Goal: Find specific page/section: Find specific page/section

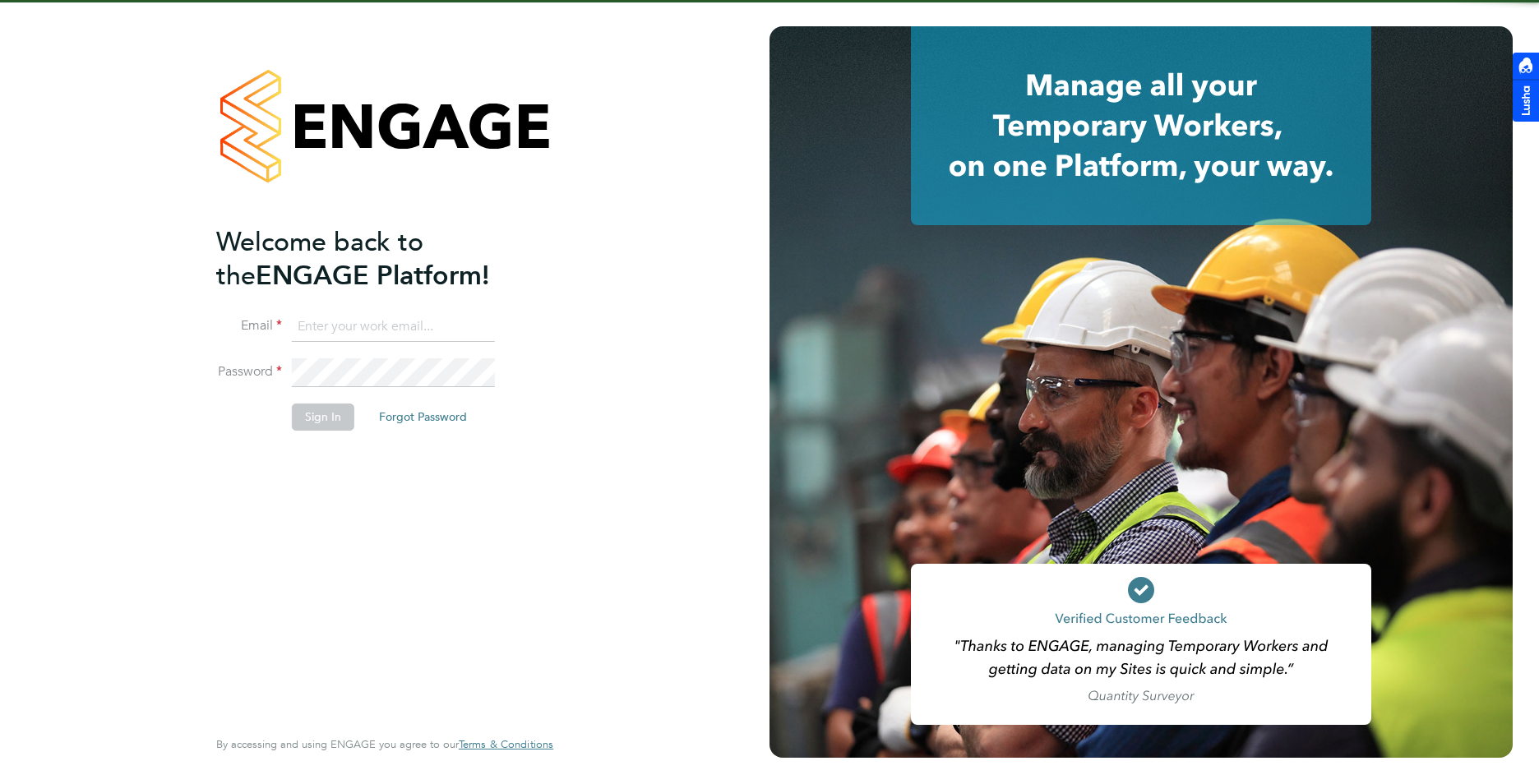
type input "[PERSON_NAME][EMAIL_ADDRESS][DOMAIN_NAME]"
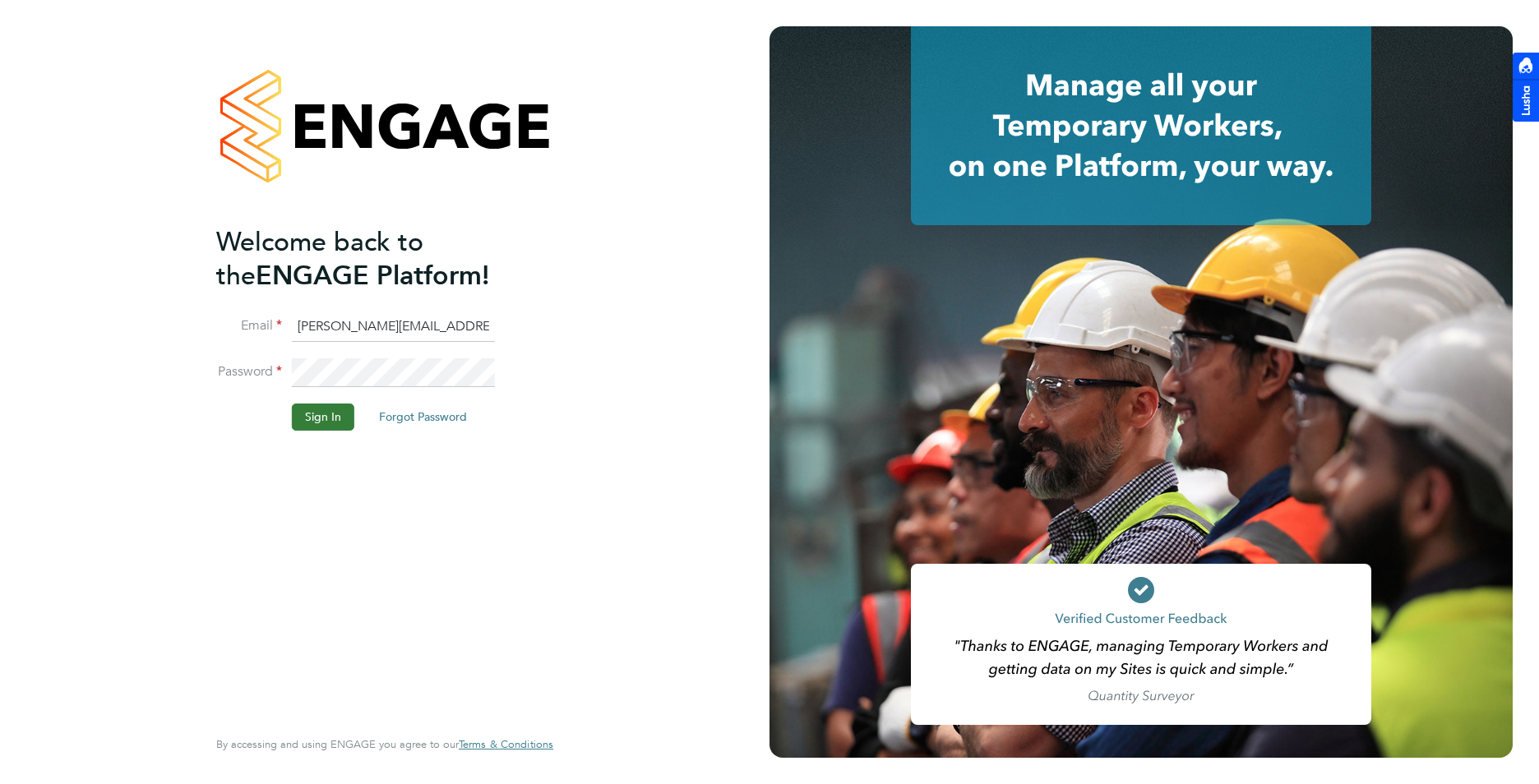
click at [316, 422] on button "Sign In" at bounding box center [323, 417] width 62 height 26
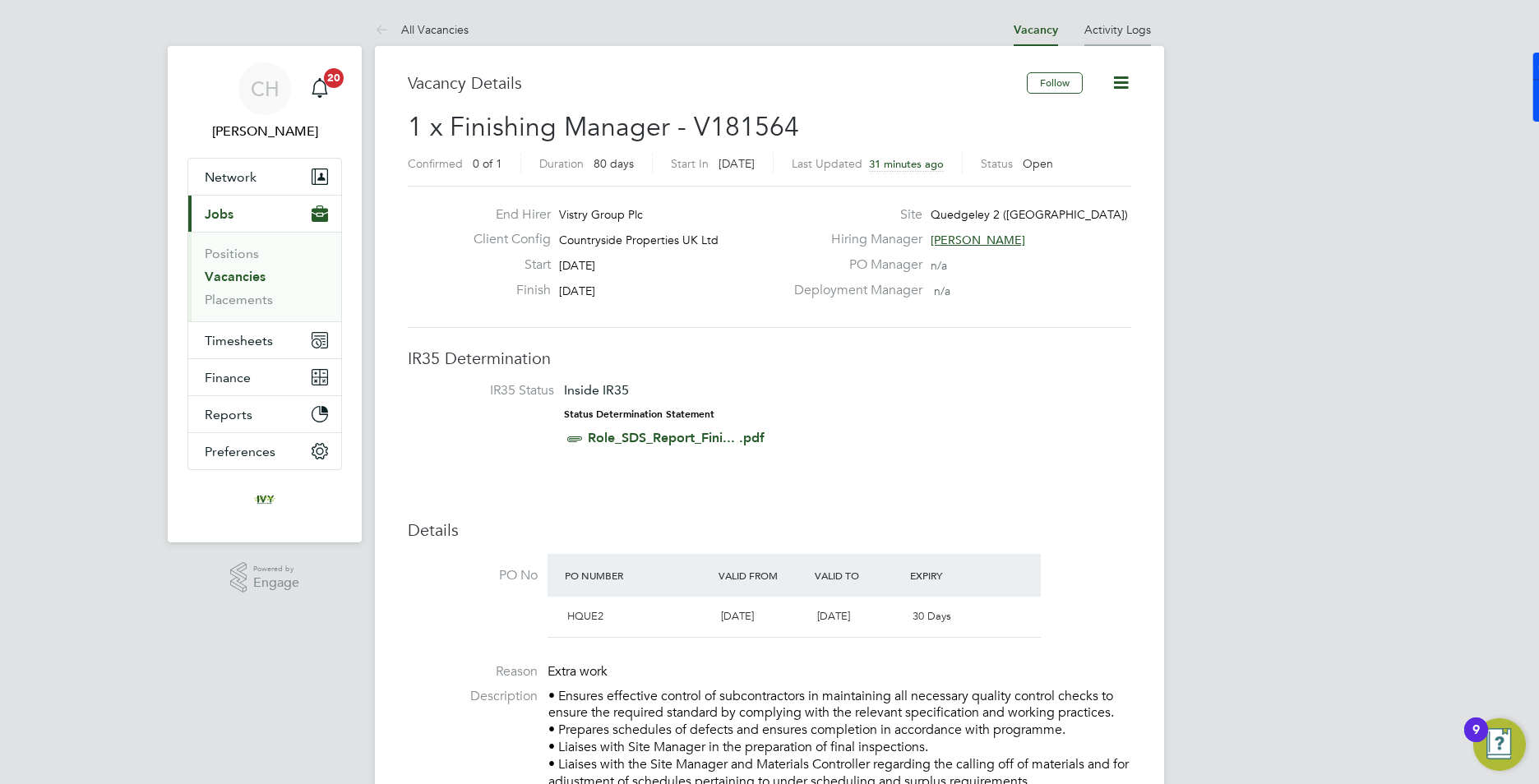
click at [1103, 30] on link "Activity Logs" at bounding box center [1117, 30] width 67 height 15
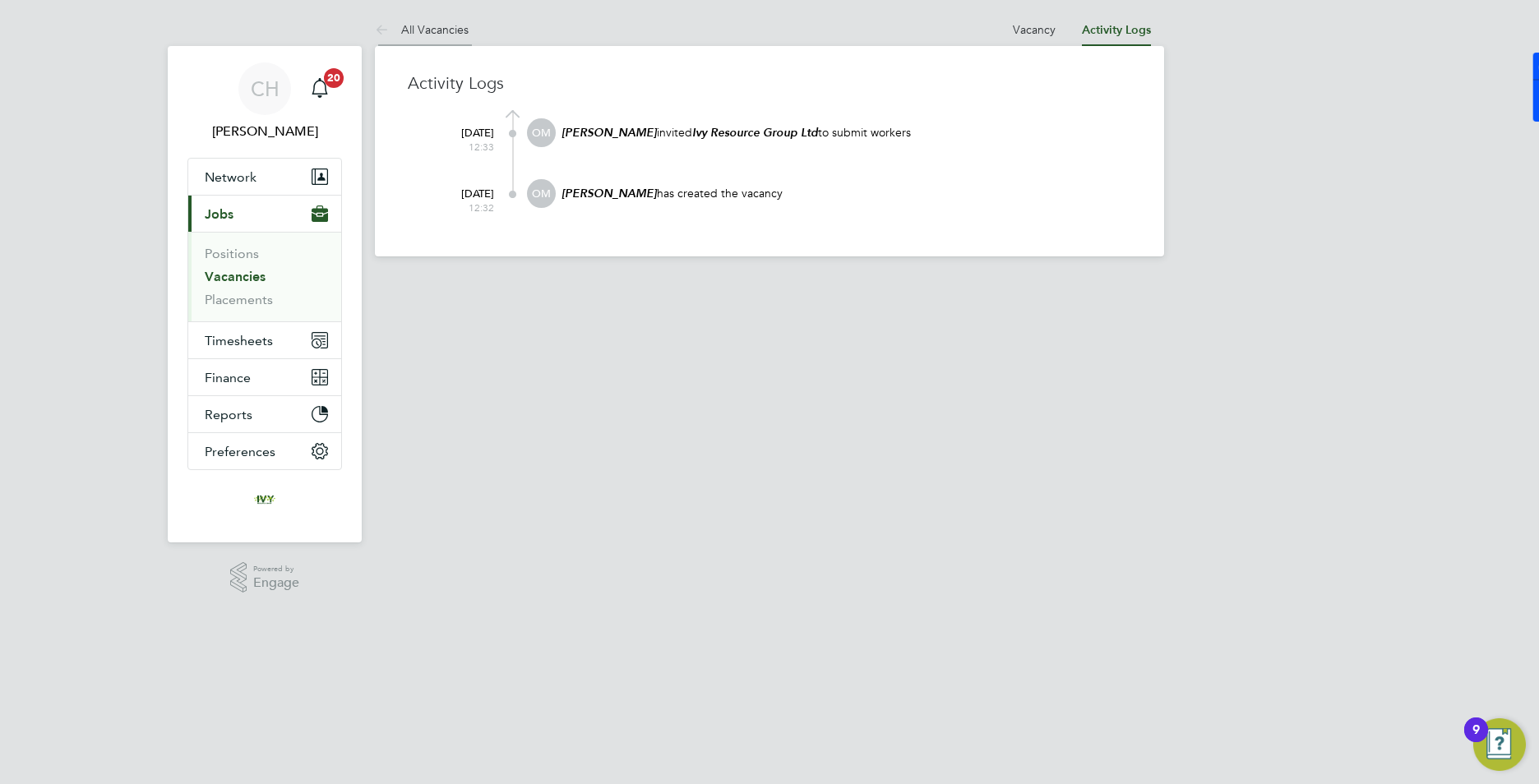
click at [381, 30] on icon at bounding box center [385, 30] width 21 height 21
